Goal: Book appointment/travel/reservation

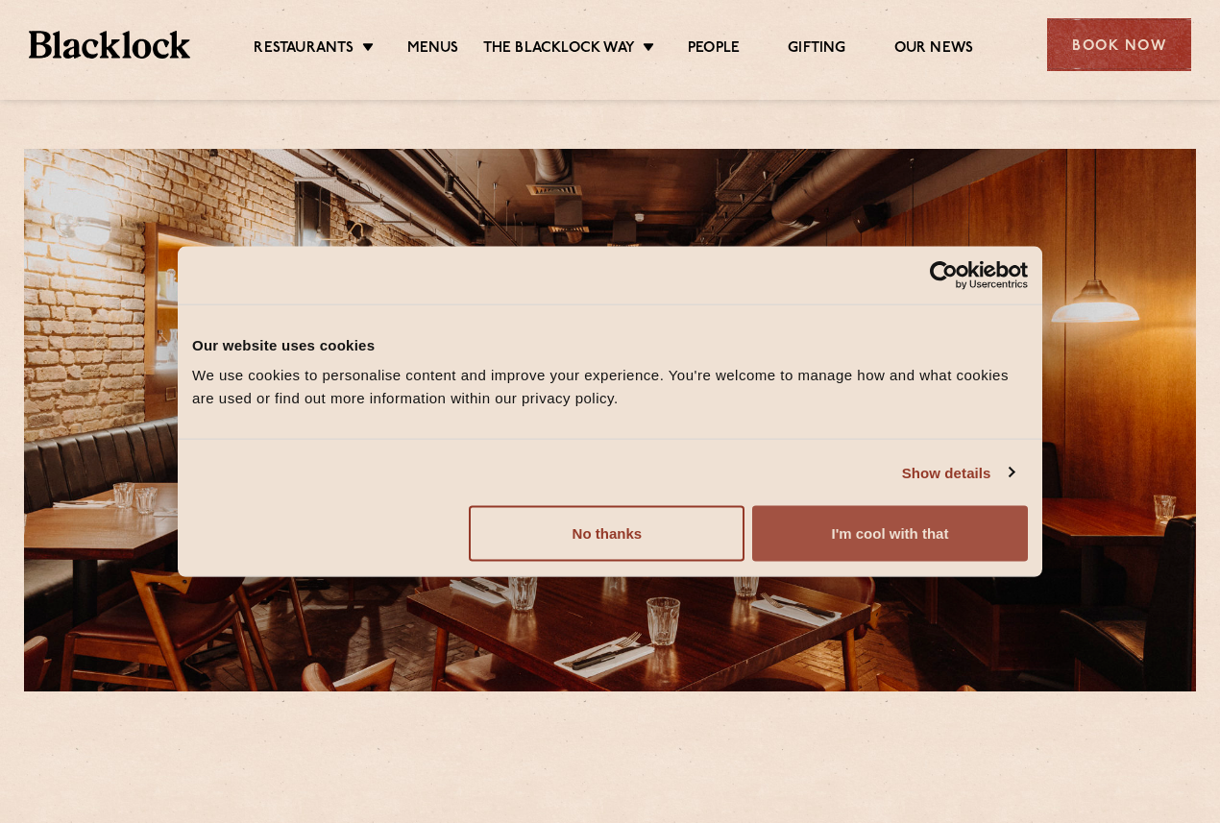
click at [782, 538] on button "I'm cool with that" at bounding box center [890, 534] width 276 height 56
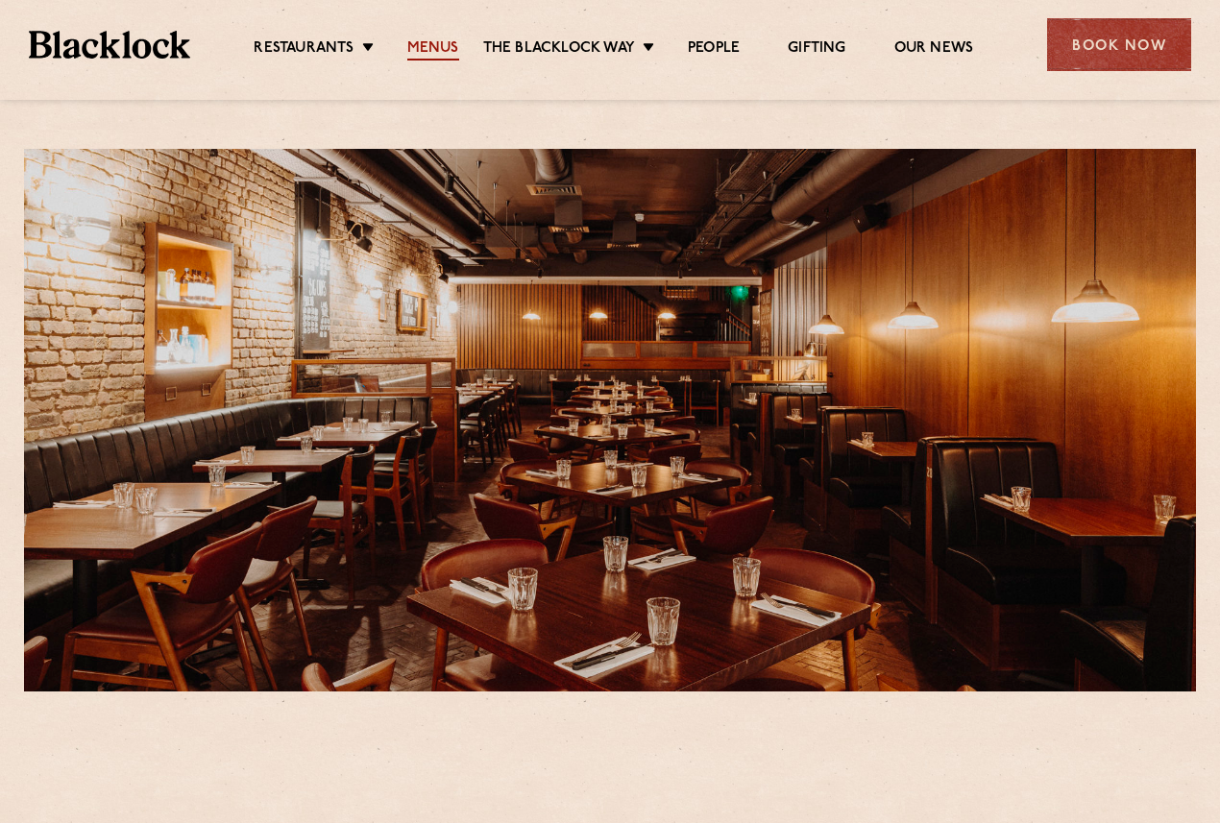
click at [426, 44] on link "Menus" at bounding box center [433, 49] width 52 height 21
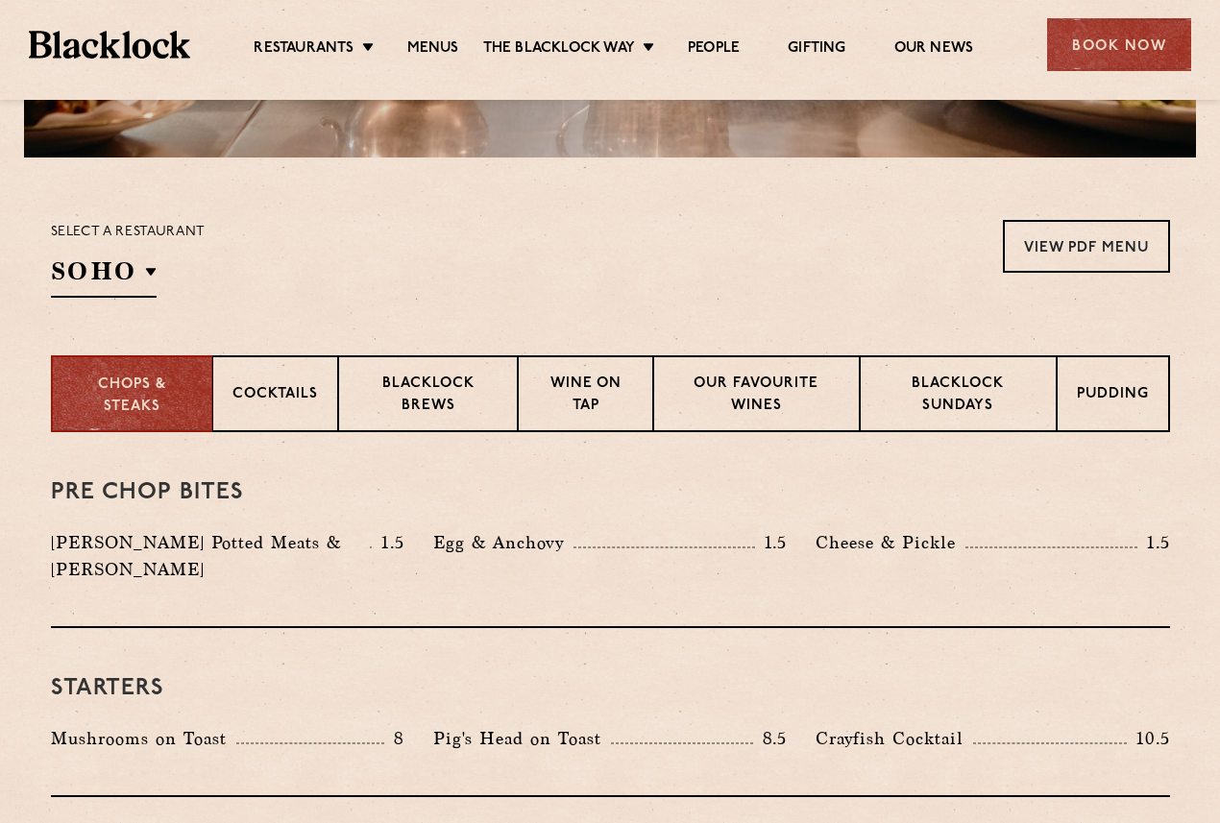
scroll to position [540, 0]
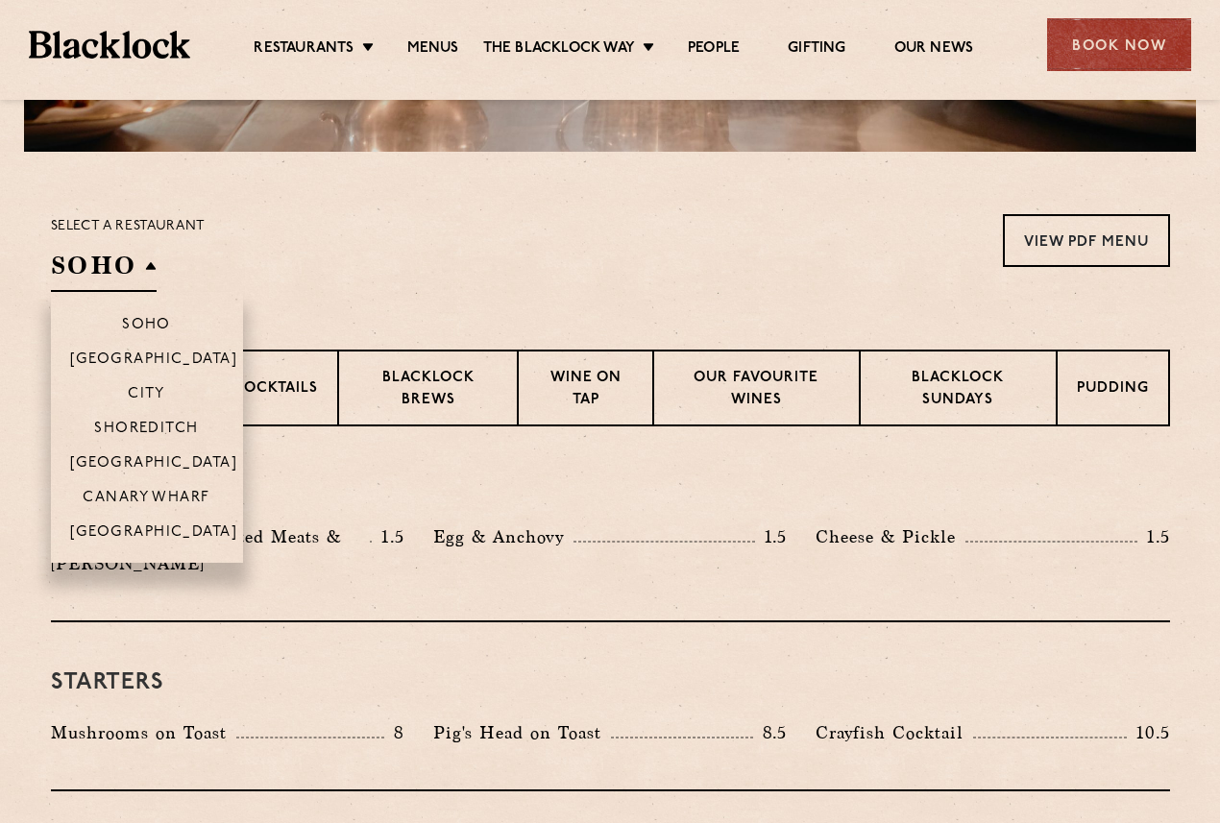
click at [138, 279] on h2 "SOHO" at bounding box center [104, 270] width 106 height 43
click at [143, 469] on p "[GEOGRAPHIC_DATA]" at bounding box center [154, 464] width 168 height 19
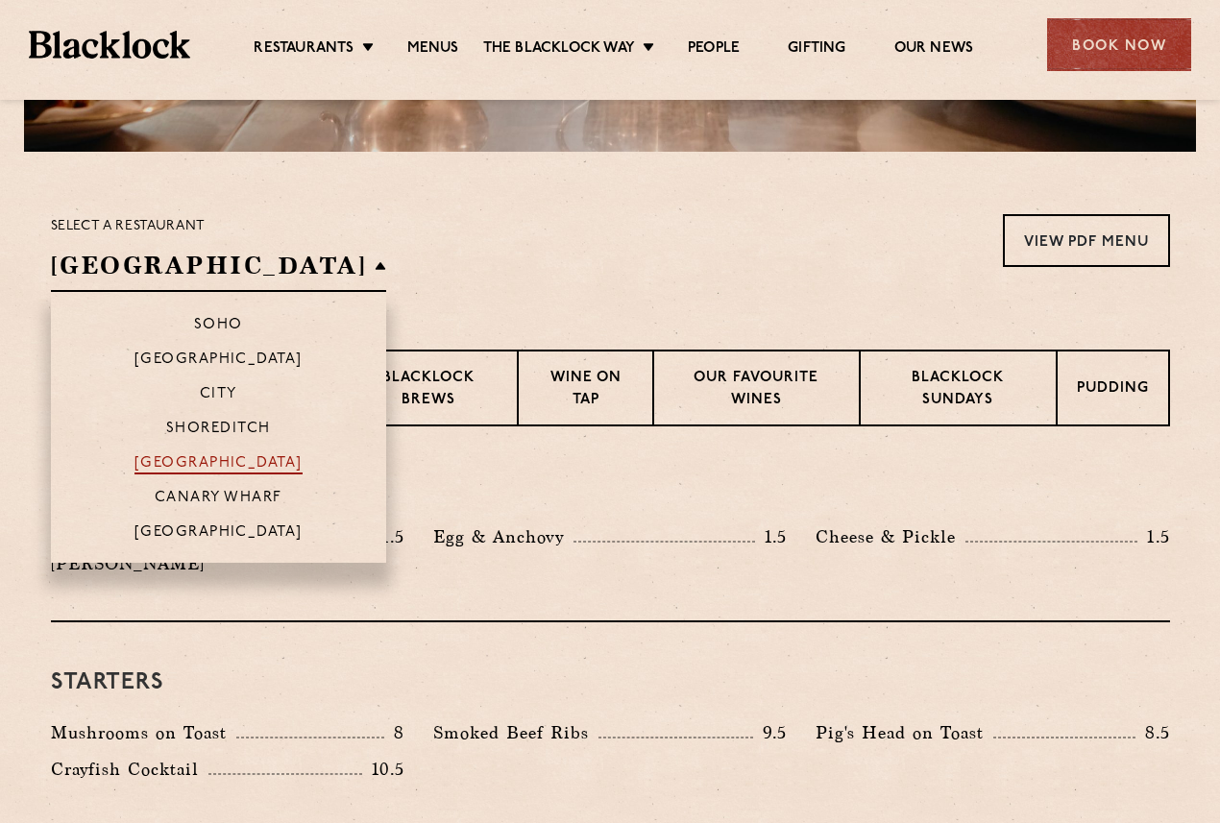
click at [143, 469] on p "[GEOGRAPHIC_DATA]" at bounding box center [218, 464] width 168 height 19
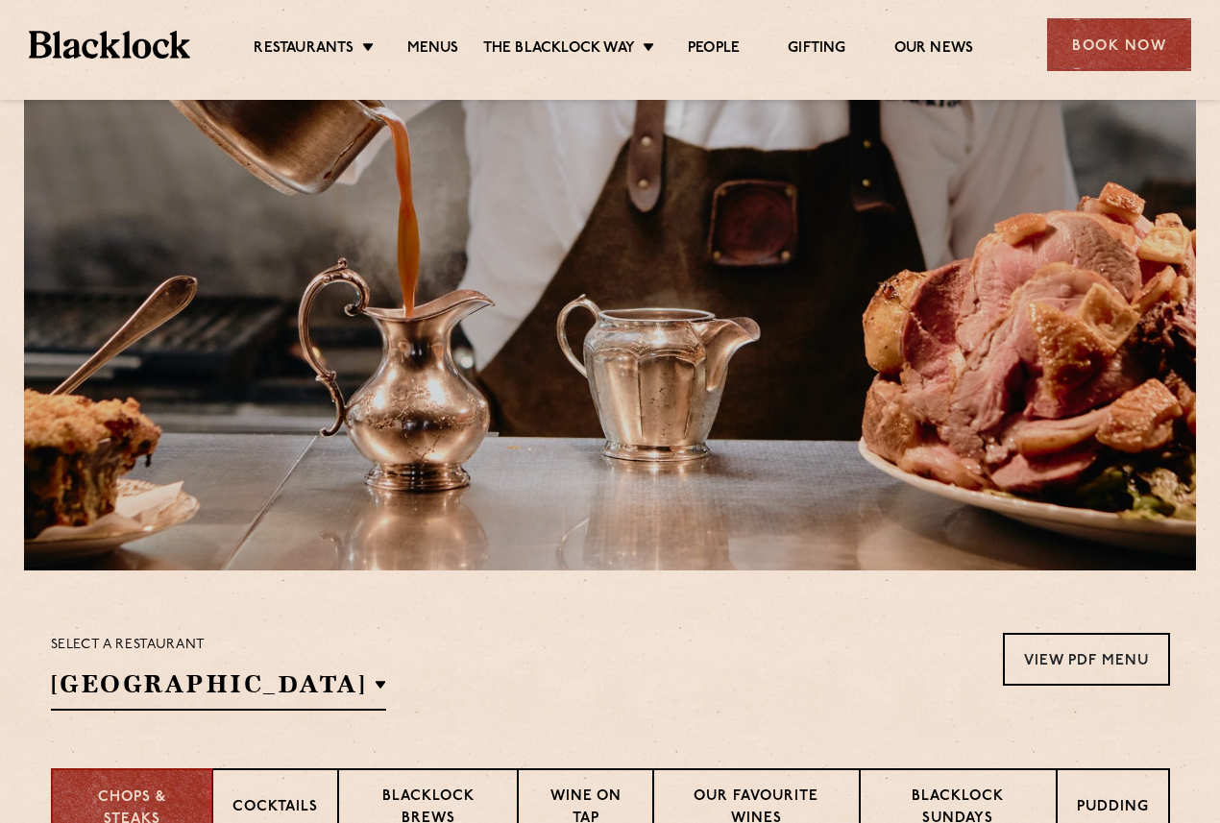
scroll to position [170, 0]
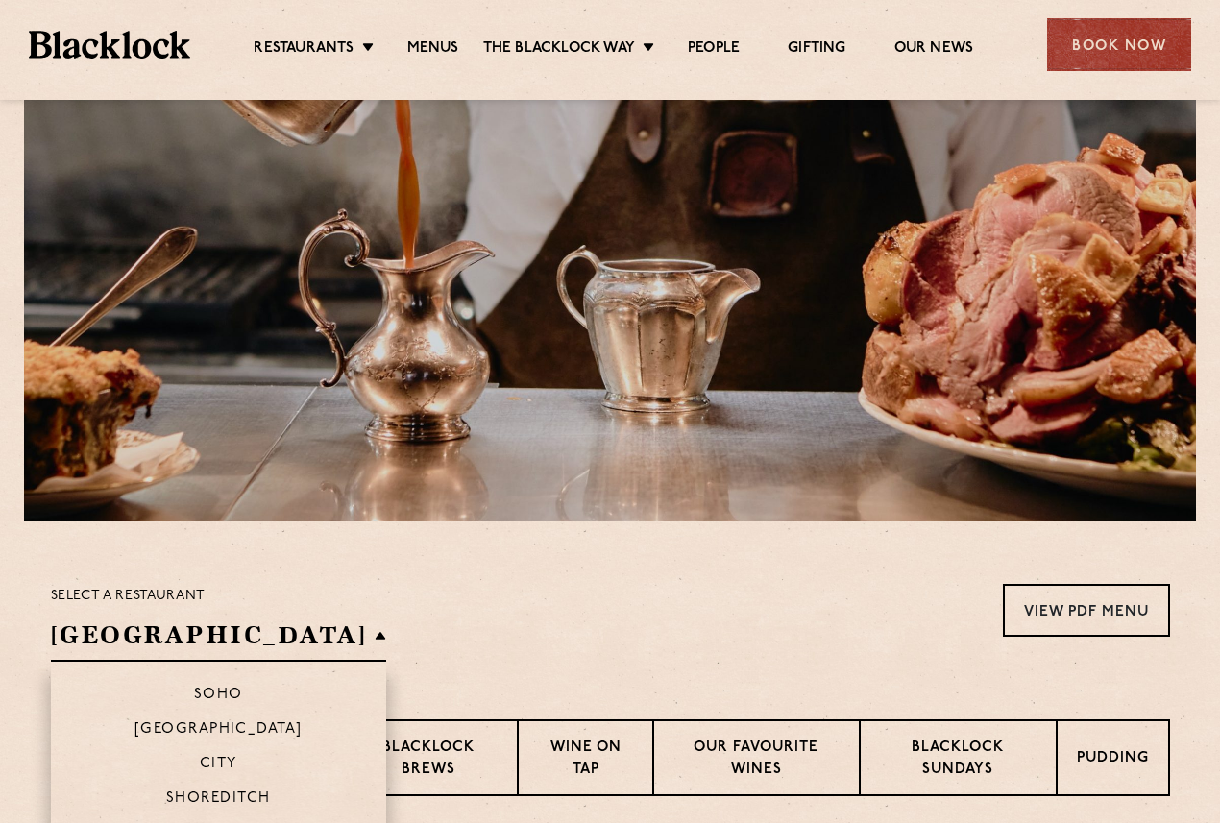
click at [231, 633] on h2 "[GEOGRAPHIC_DATA]" at bounding box center [219, 640] width 336 height 43
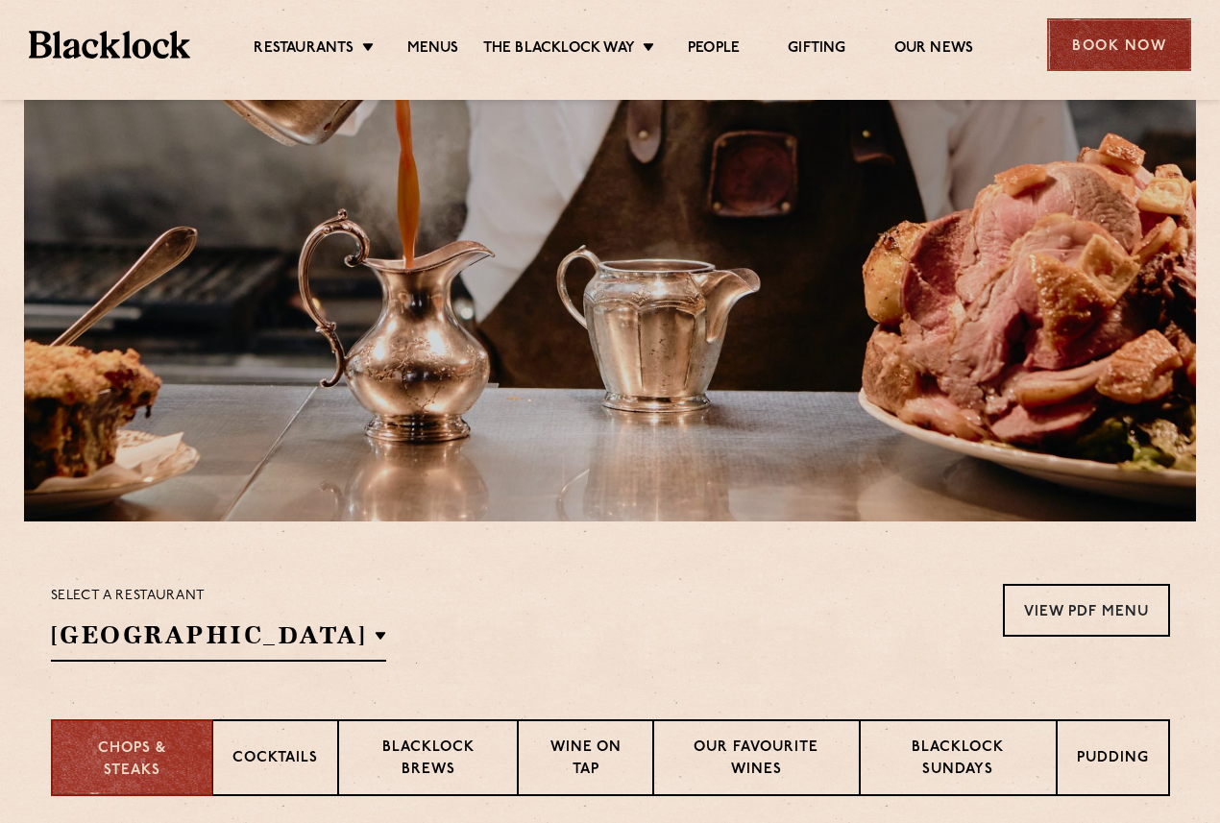
click at [1071, 47] on div "Book Now" at bounding box center [1119, 44] width 144 height 53
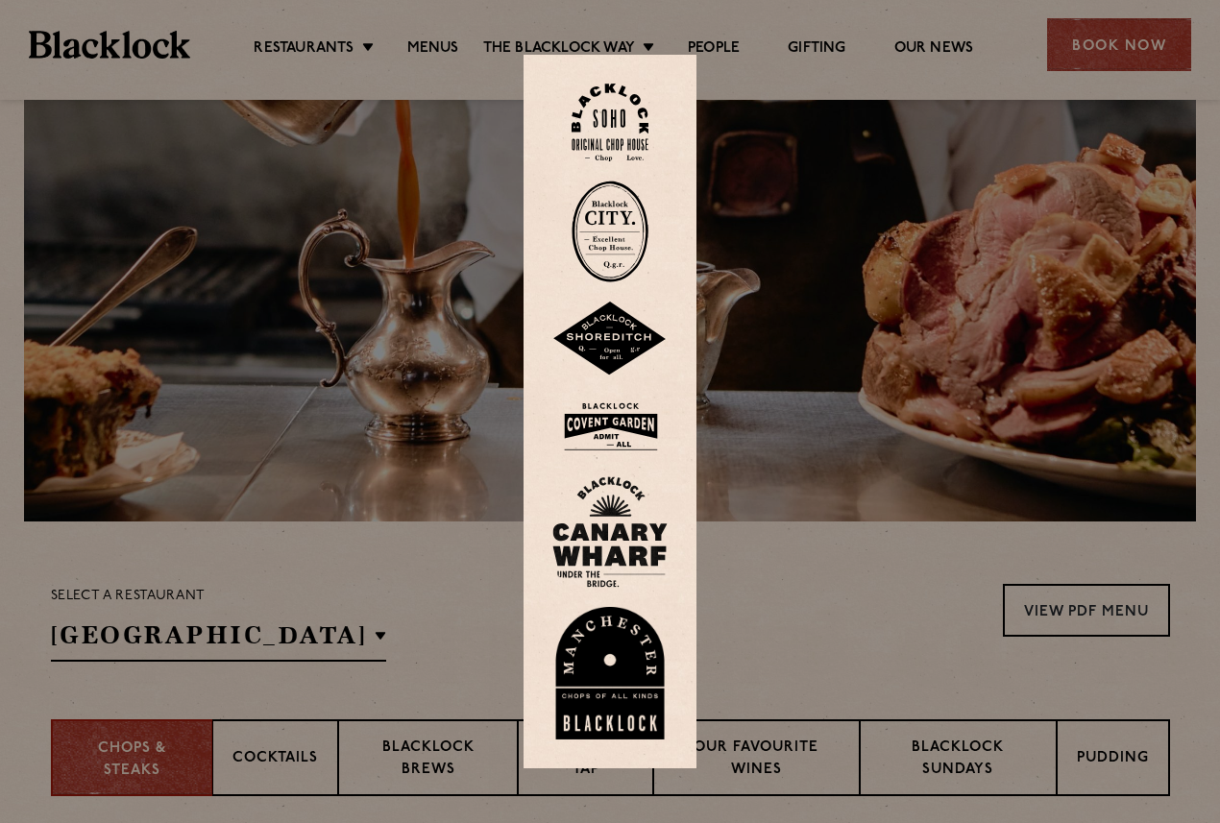
click at [607, 425] on img at bounding box center [609, 427] width 115 height 62
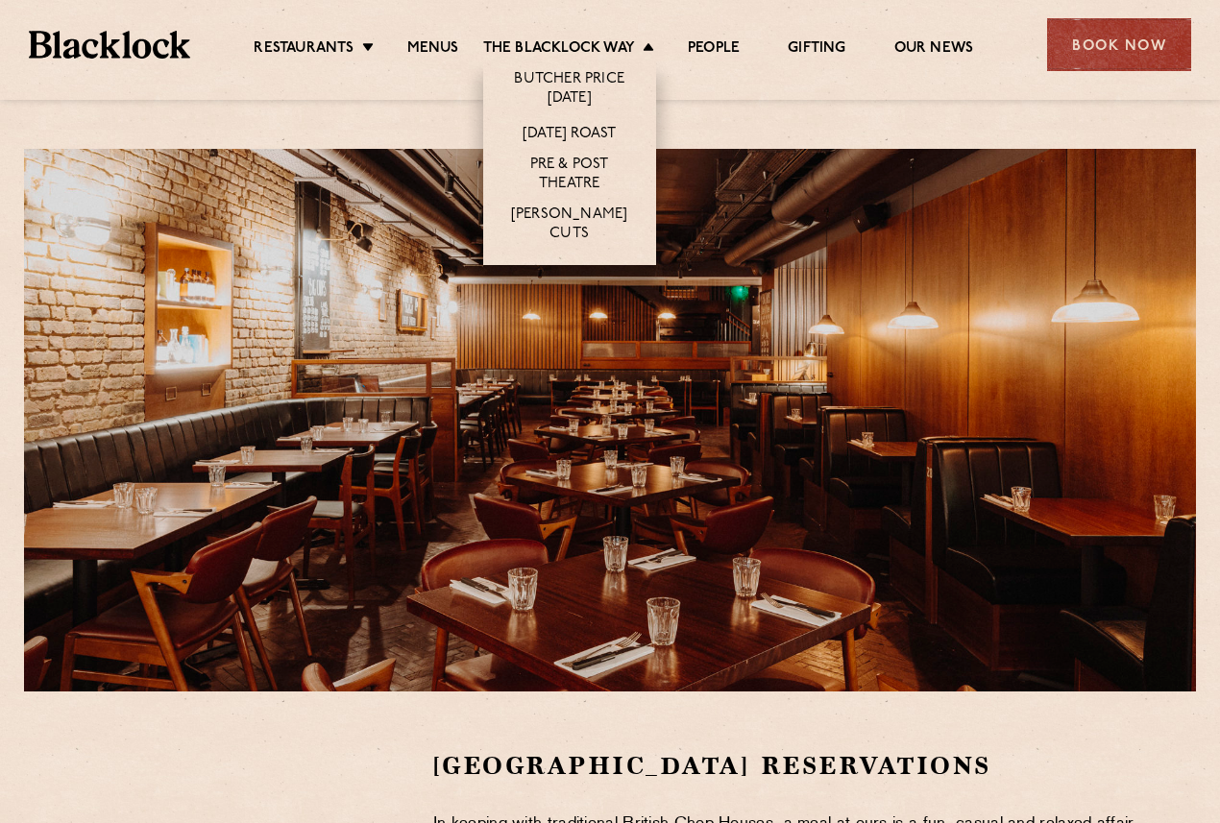
click at [574, 122] on li "[DATE] Roast" at bounding box center [569, 133] width 173 height 36
click at [576, 127] on link "[DATE] Roast" at bounding box center [569, 135] width 93 height 21
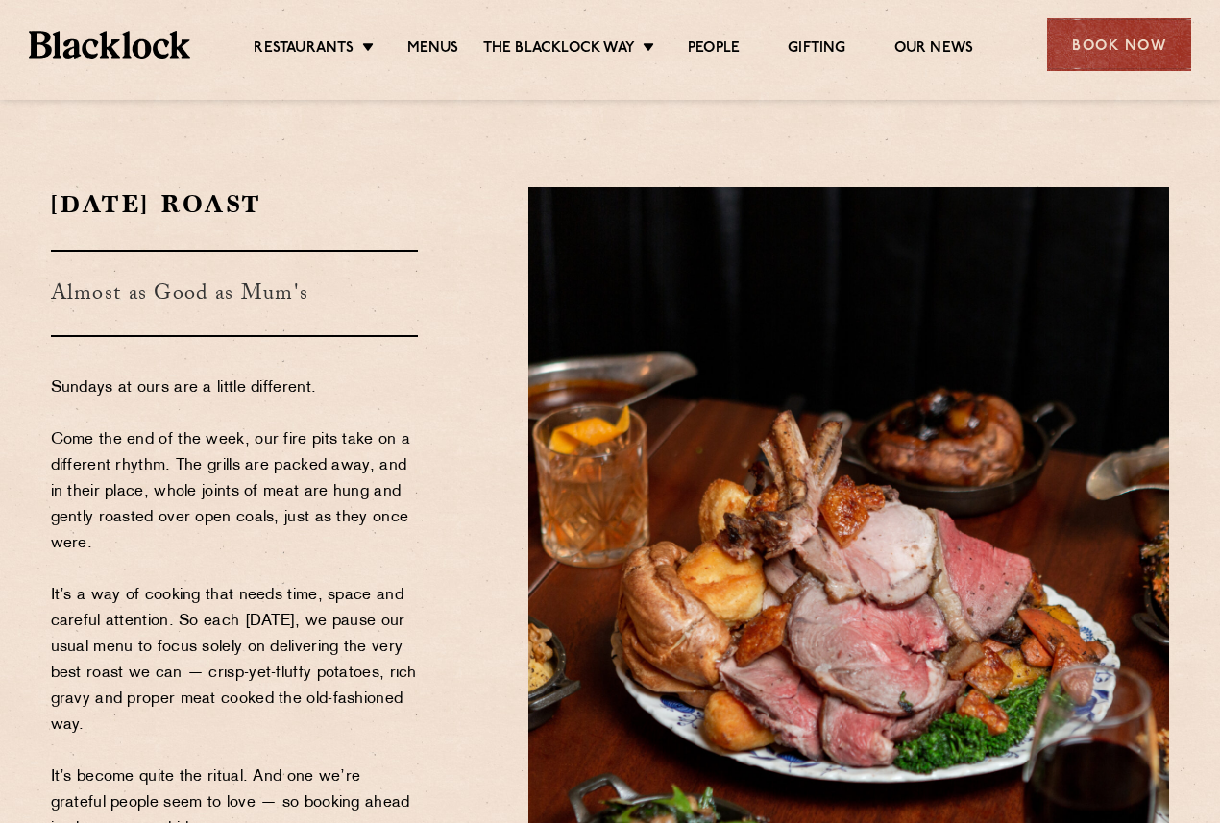
scroll to position [113, 0]
